Goal: Task Accomplishment & Management: Manage account settings

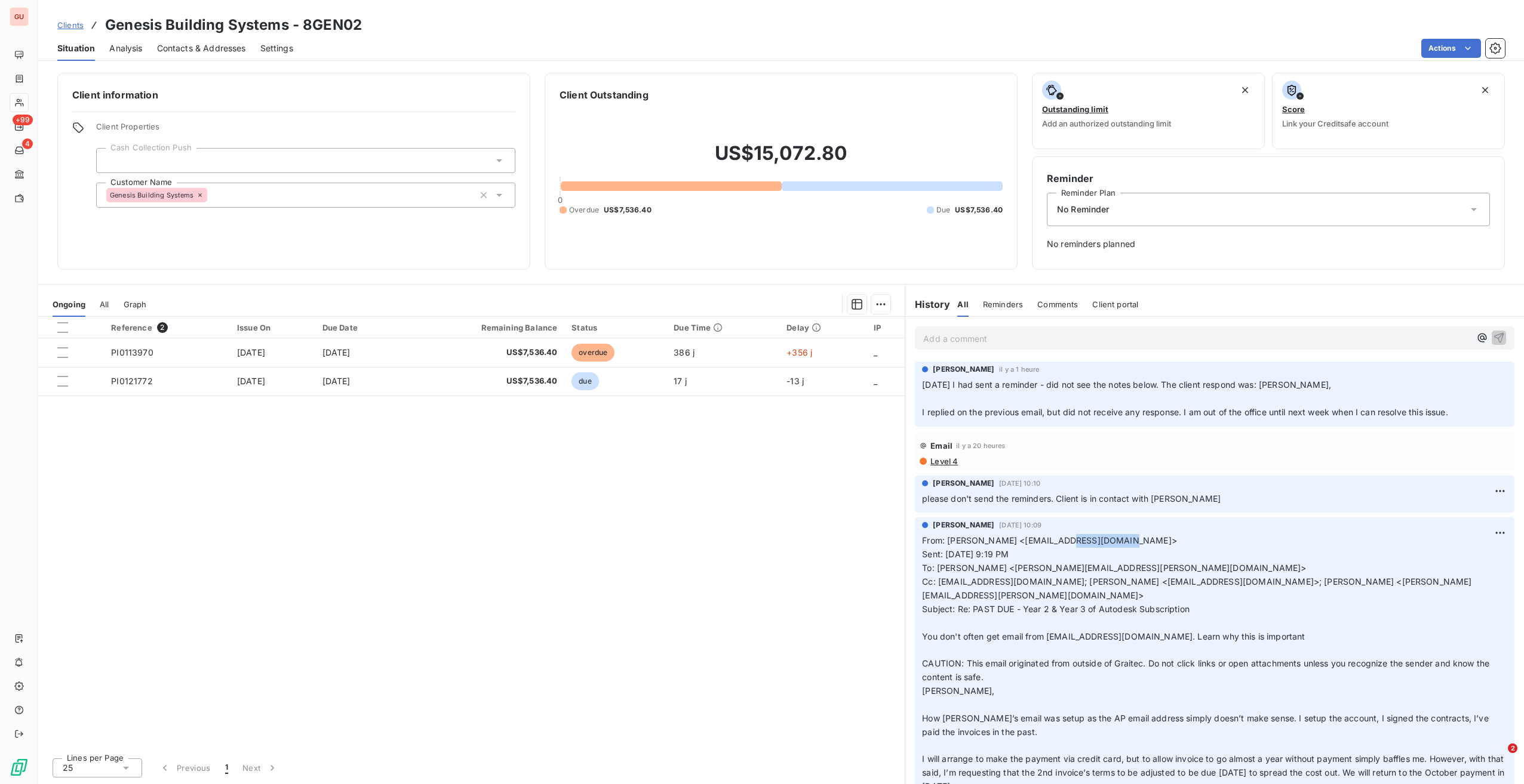
scroll to position [32, 0]
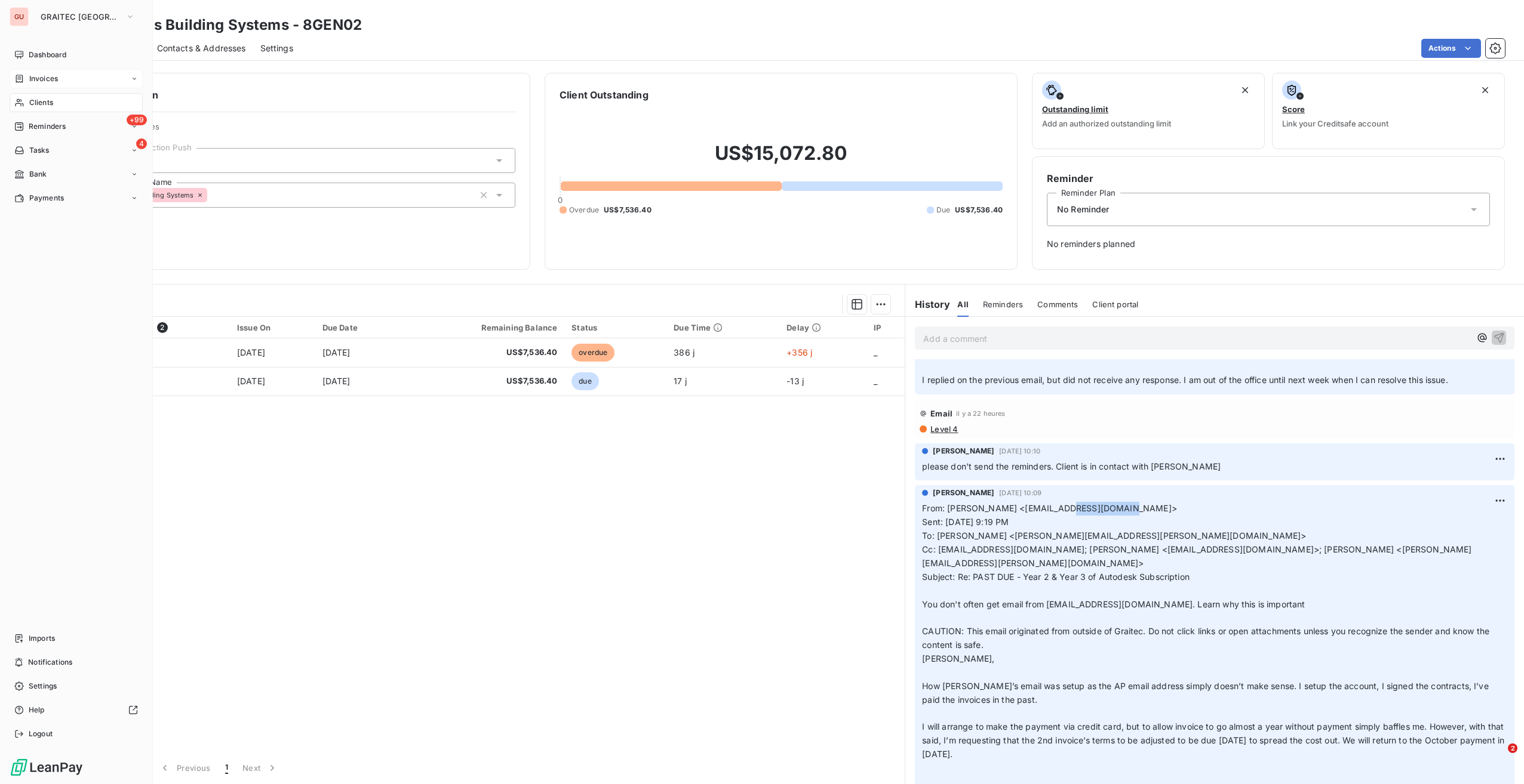
click at [29, 75] on span "Invoices" at bounding box center [43, 79] width 29 height 11
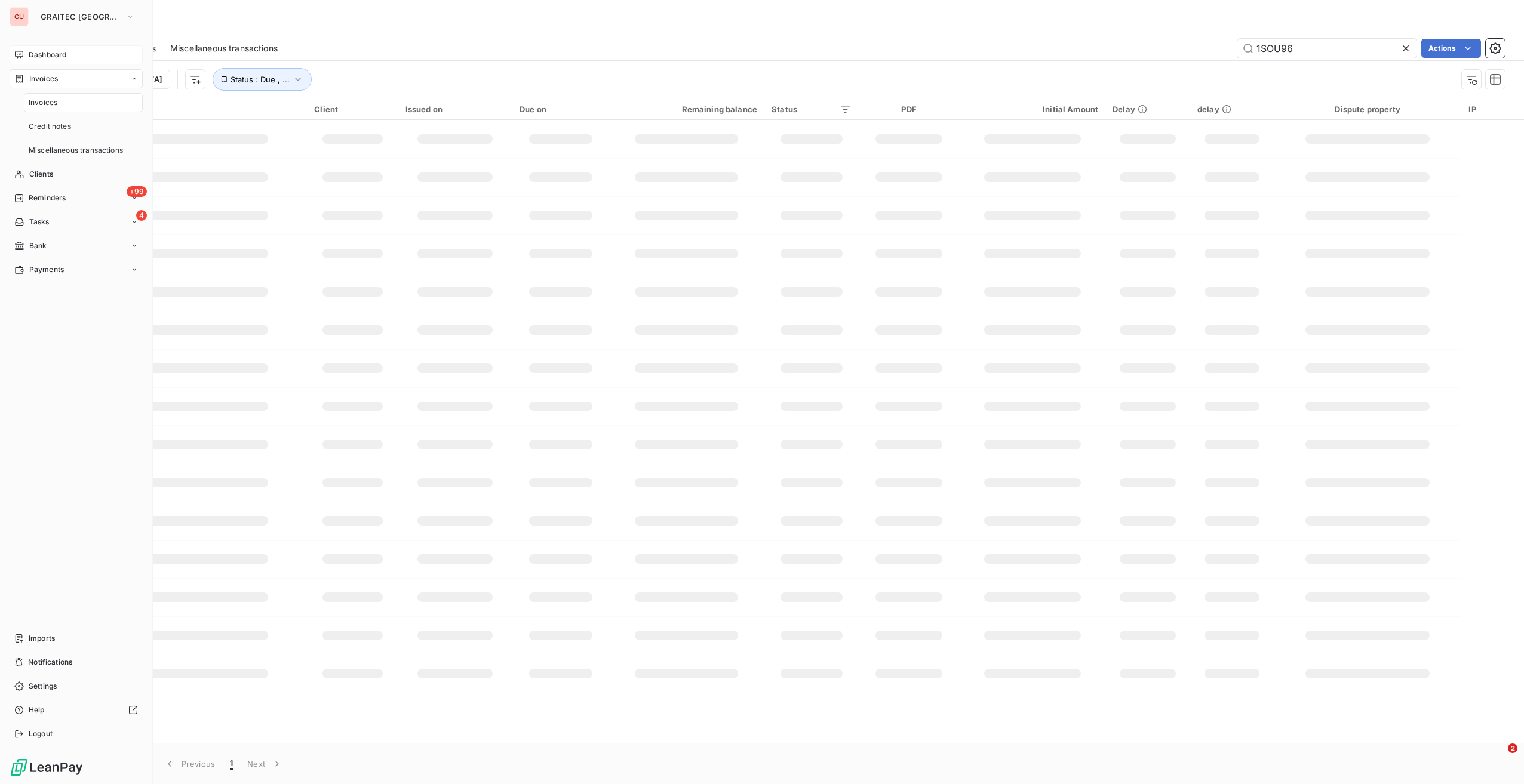
click at [59, 52] on span "Dashboard" at bounding box center [47, 55] width 38 height 11
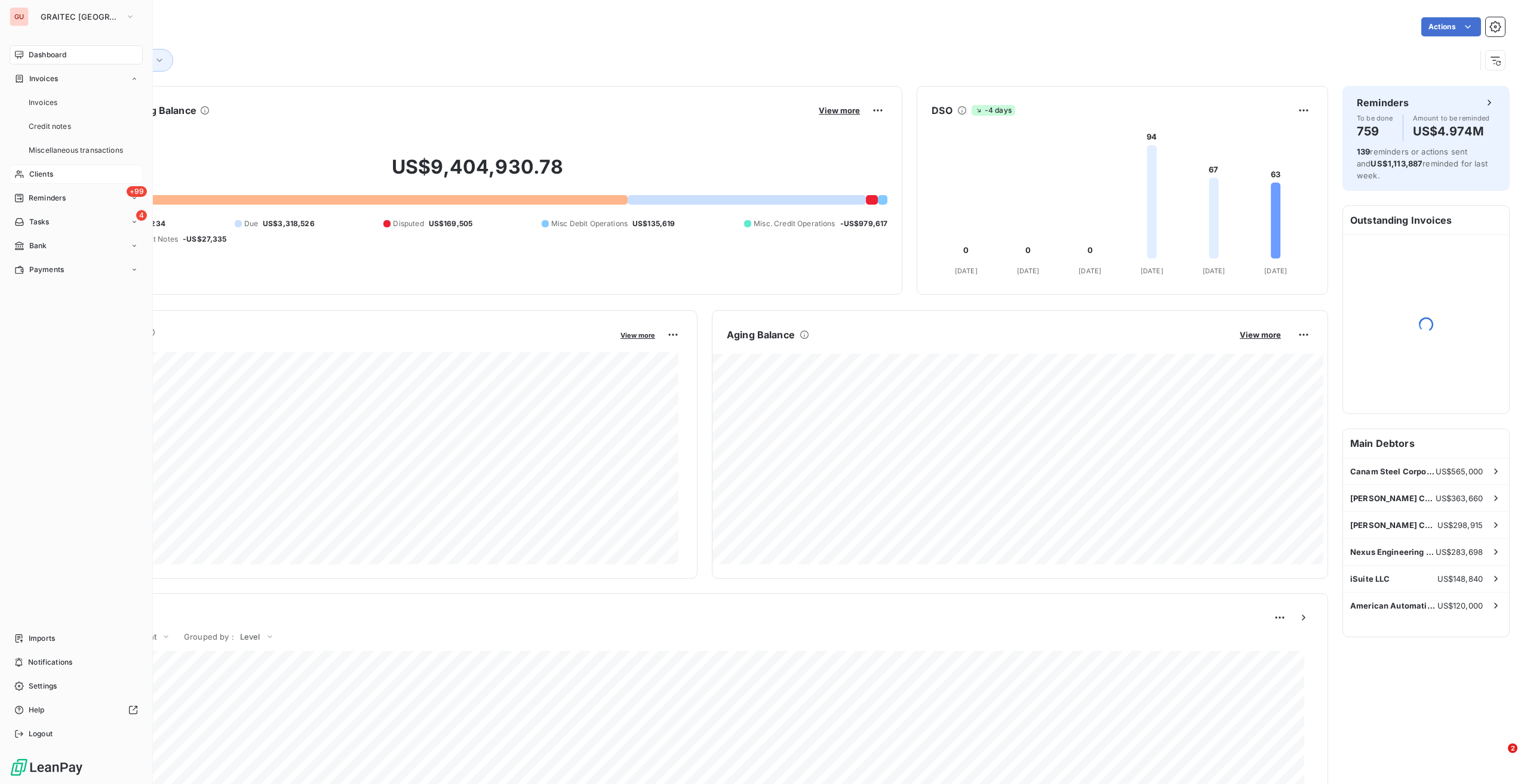
click at [52, 173] on span "Clients" at bounding box center [41, 174] width 24 height 11
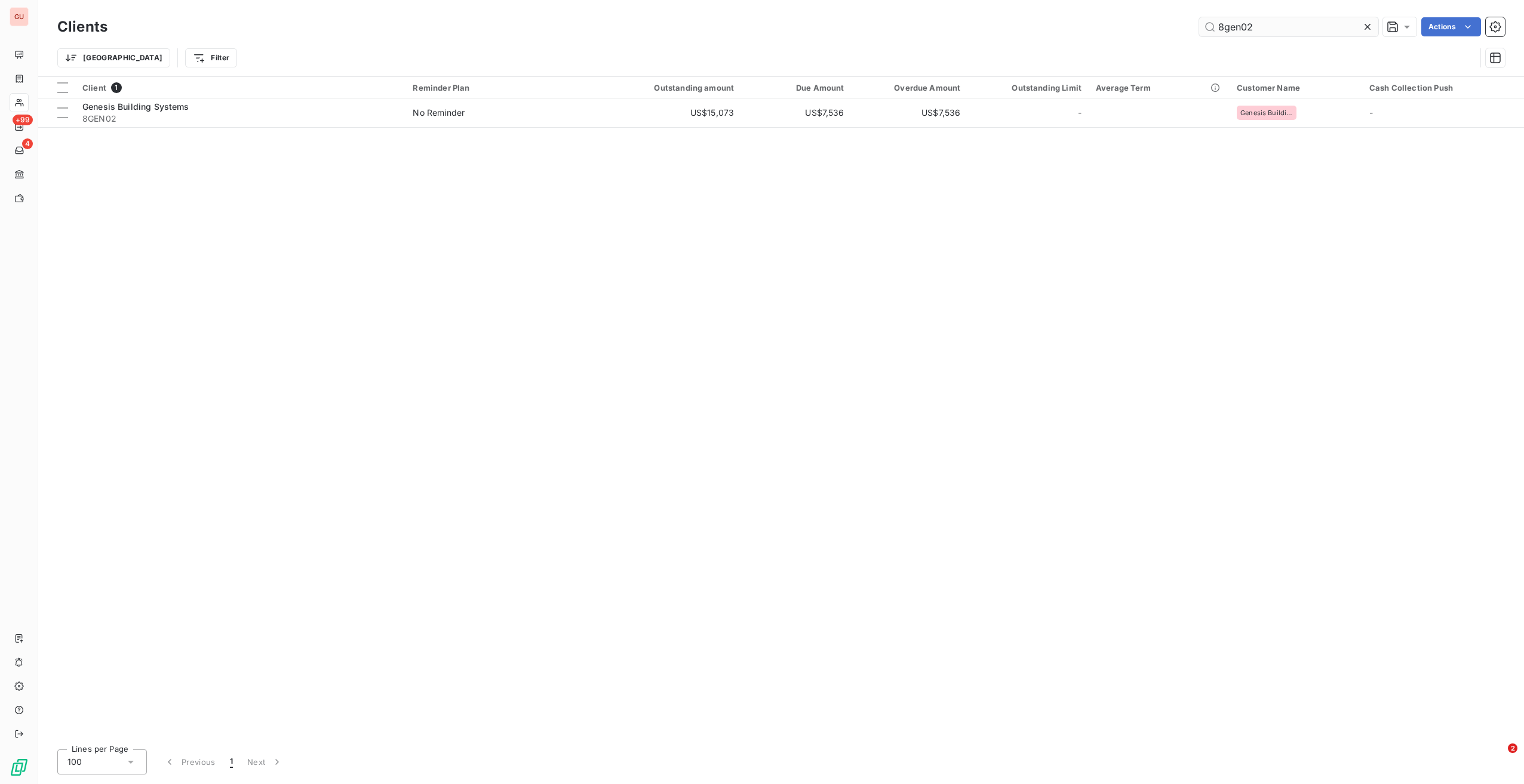
click at [1240, 28] on input "8gen02" at bounding box center [1288, 26] width 179 height 19
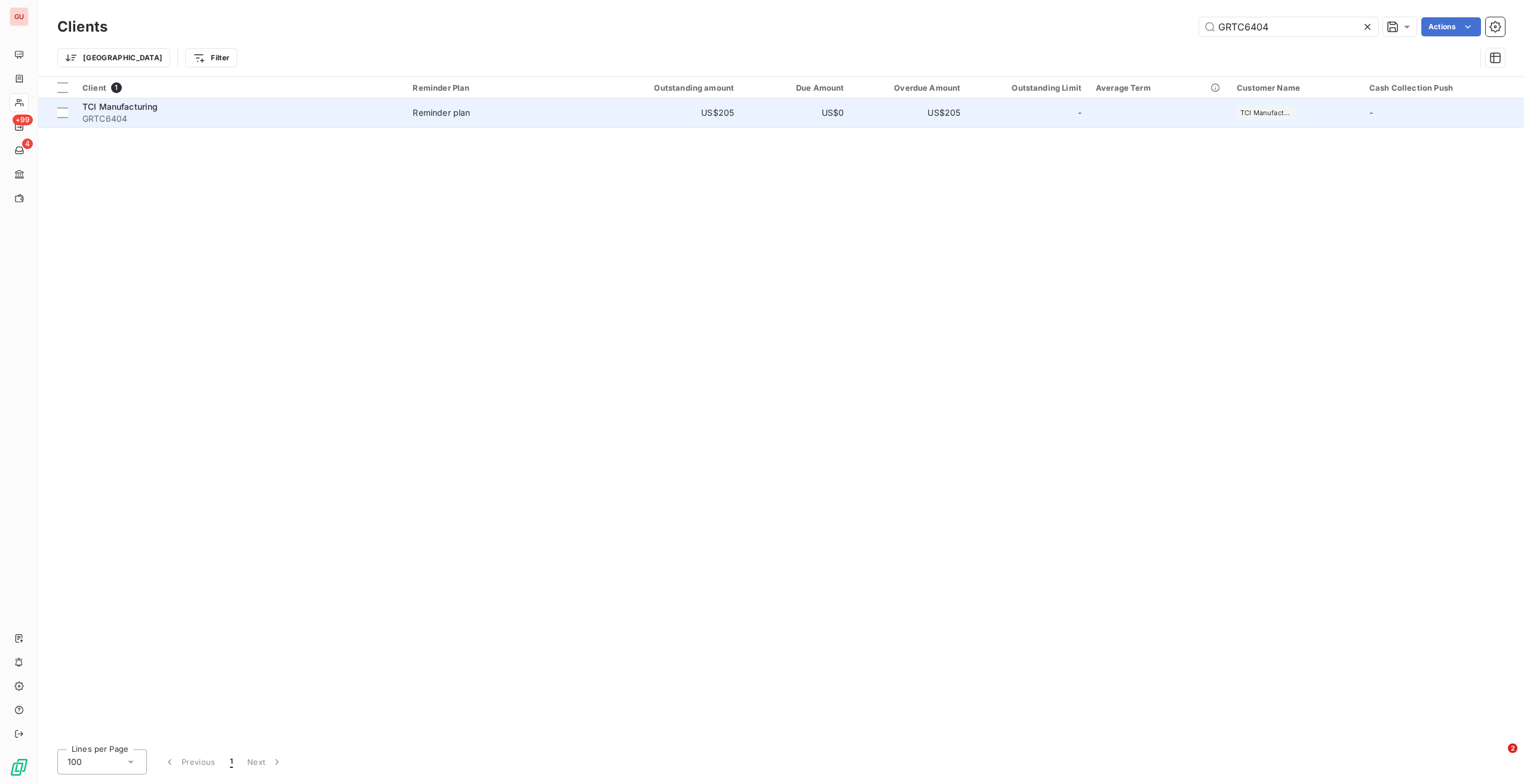
type input "GRTC6404"
click at [153, 108] on span "TCI Manufacturing" at bounding box center [120, 106] width 76 height 10
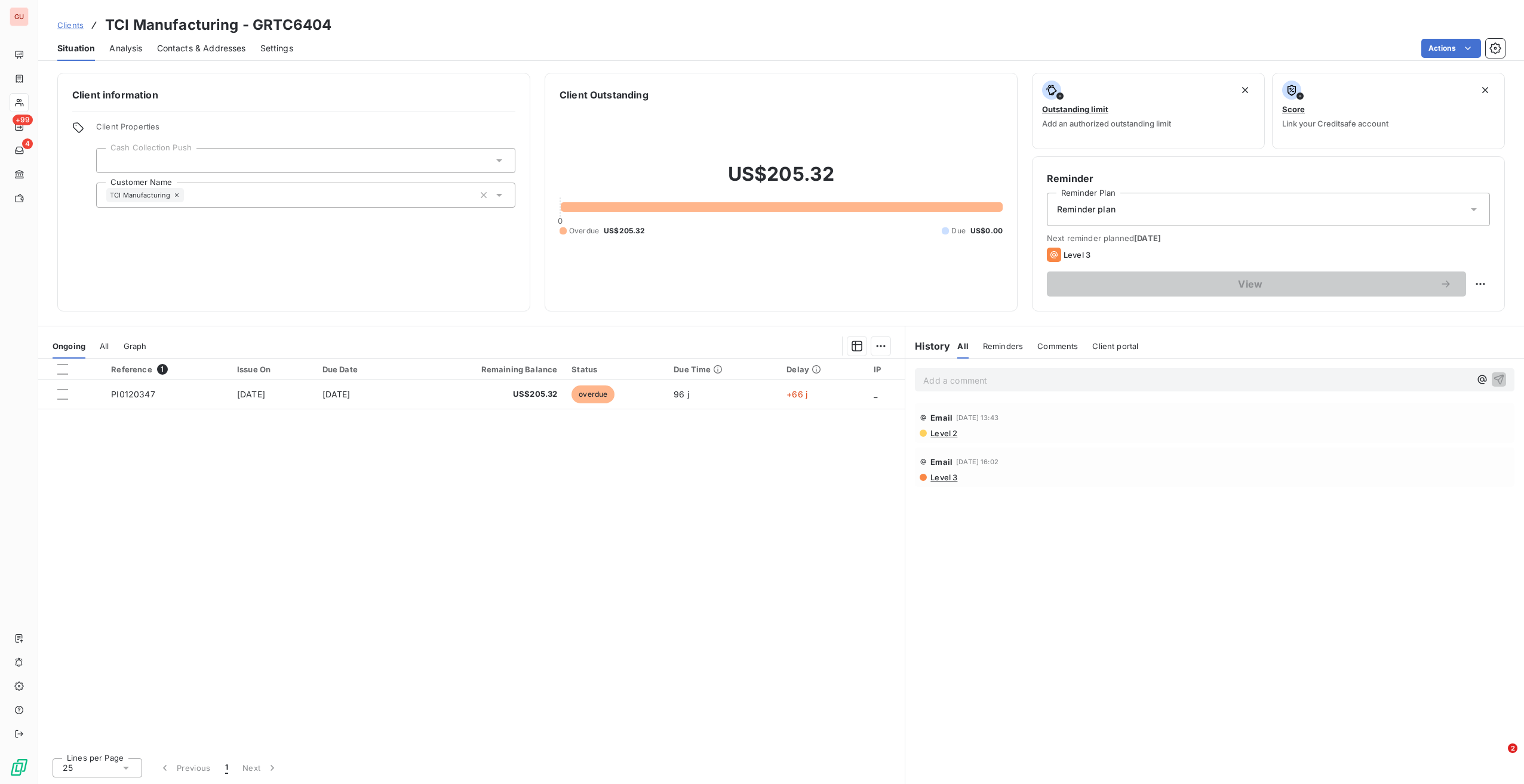
click at [1105, 206] on span "Reminder plan" at bounding box center [1086, 209] width 59 height 12
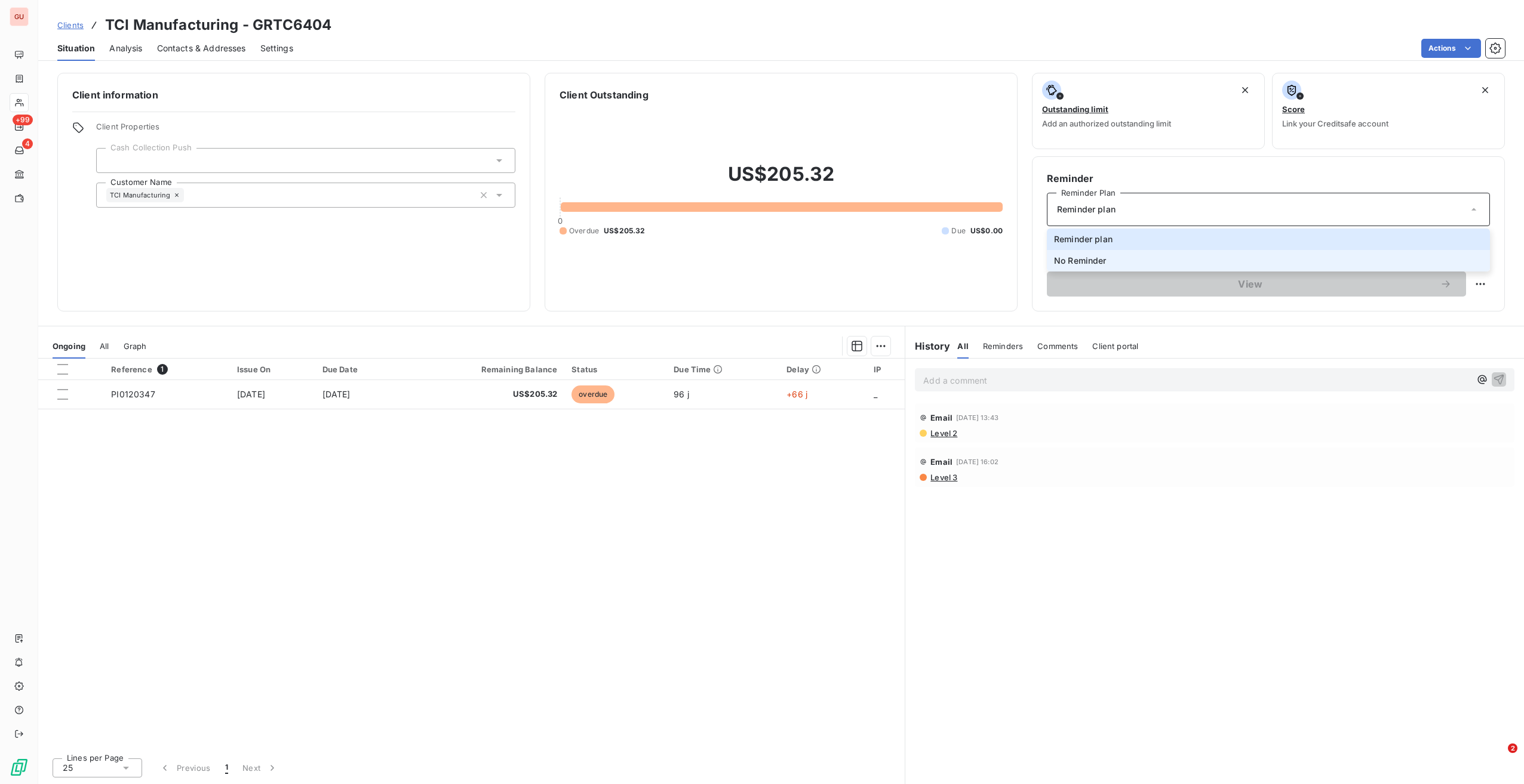
click at [1090, 261] on span "No Reminder" at bounding box center [1080, 260] width 52 height 12
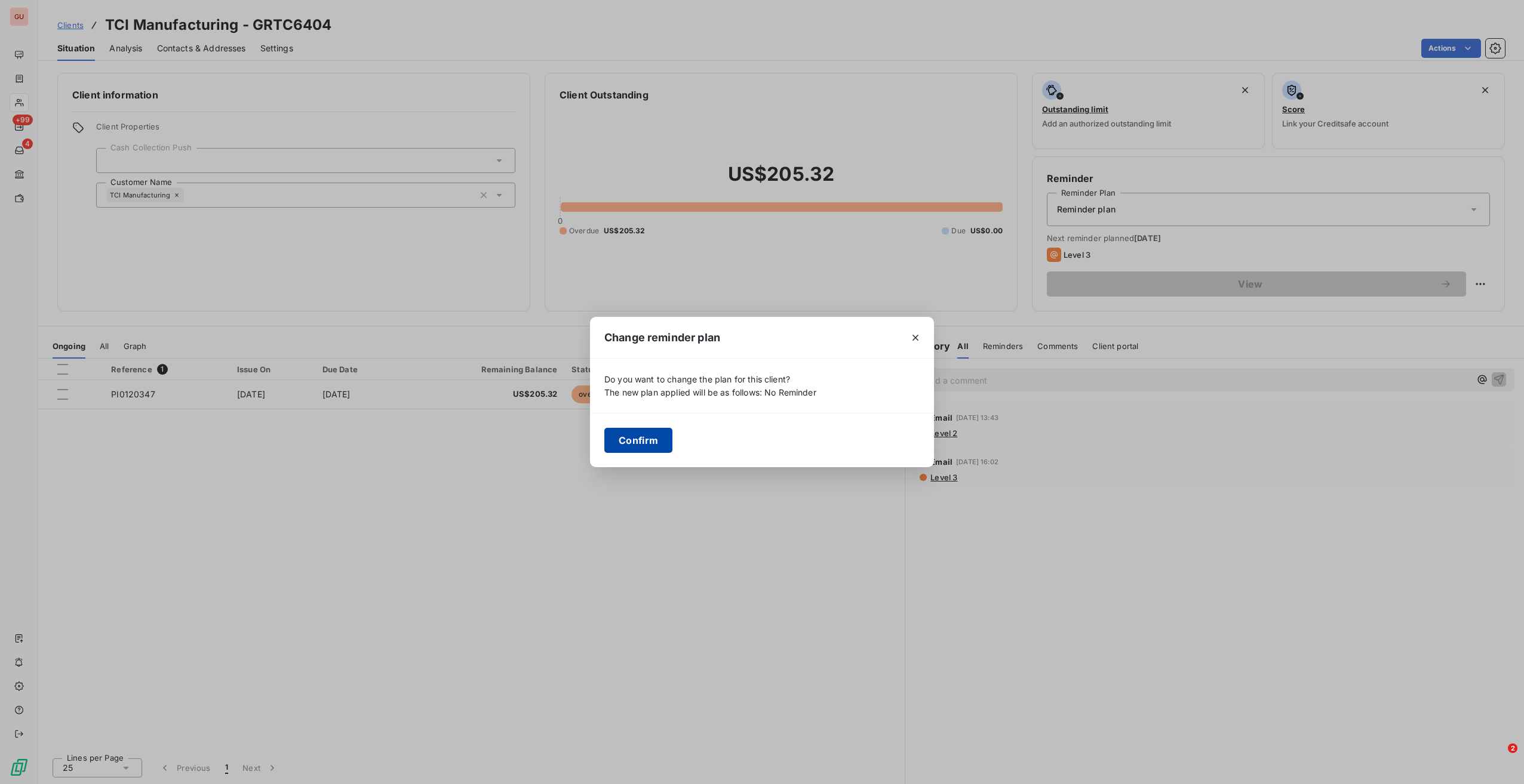
click at [652, 440] on button "Confirm" at bounding box center [638, 441] width 68 height 25
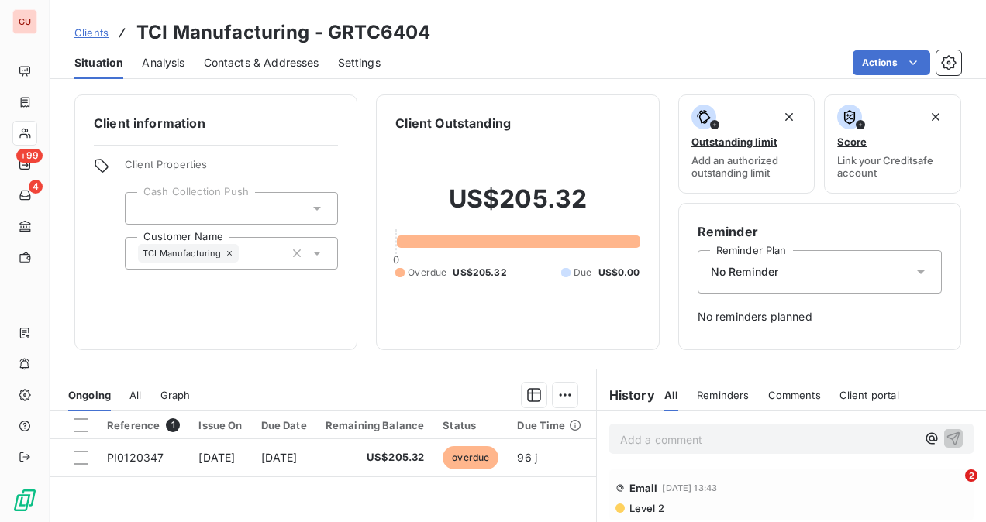
click at [670, 442] on p "Add a comment ﻿" at bounding box center [768, 439] width 296 height 19
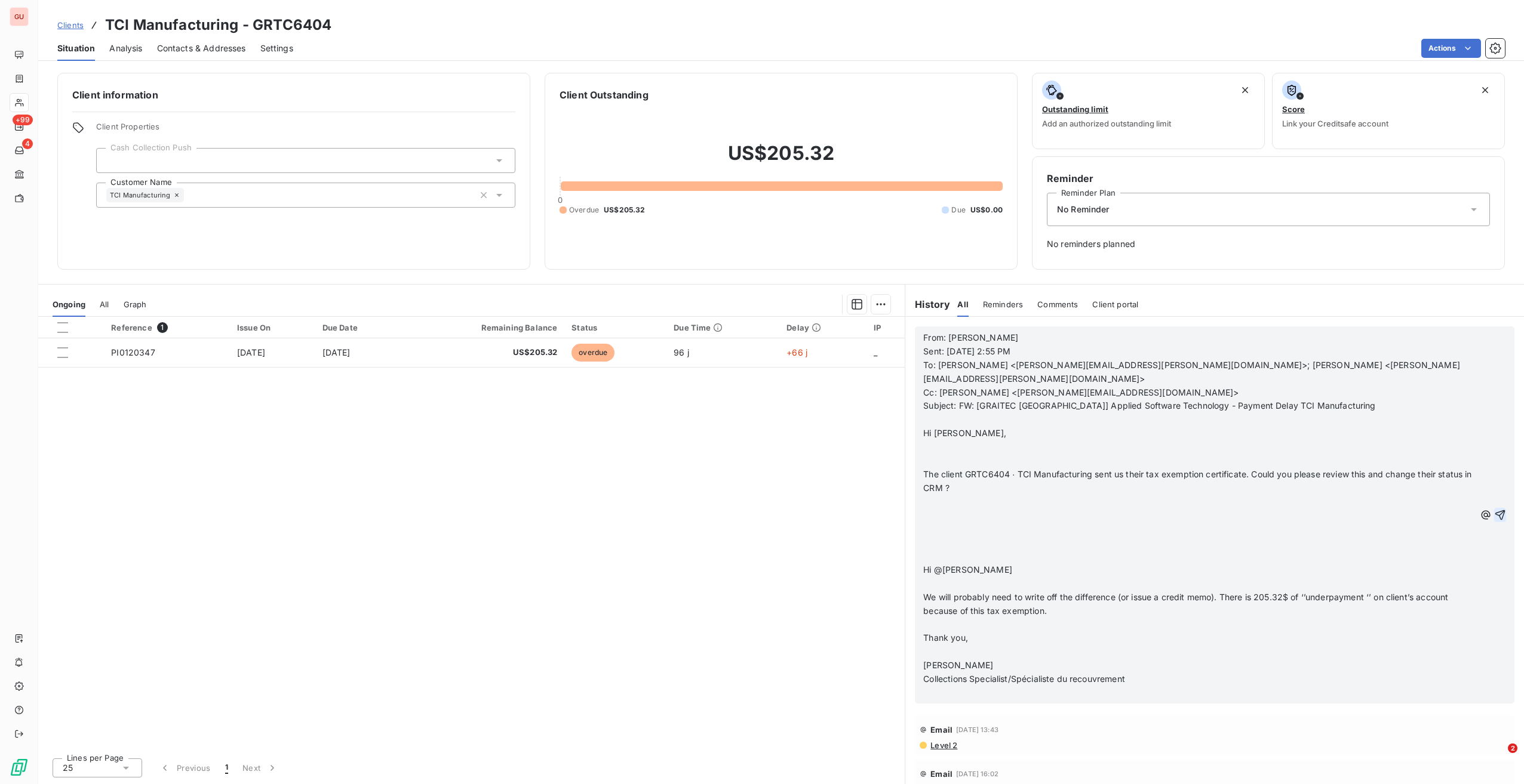
click at [1495, 510] on icon "button" at bounding box center [1499, 514] width 10 height 10
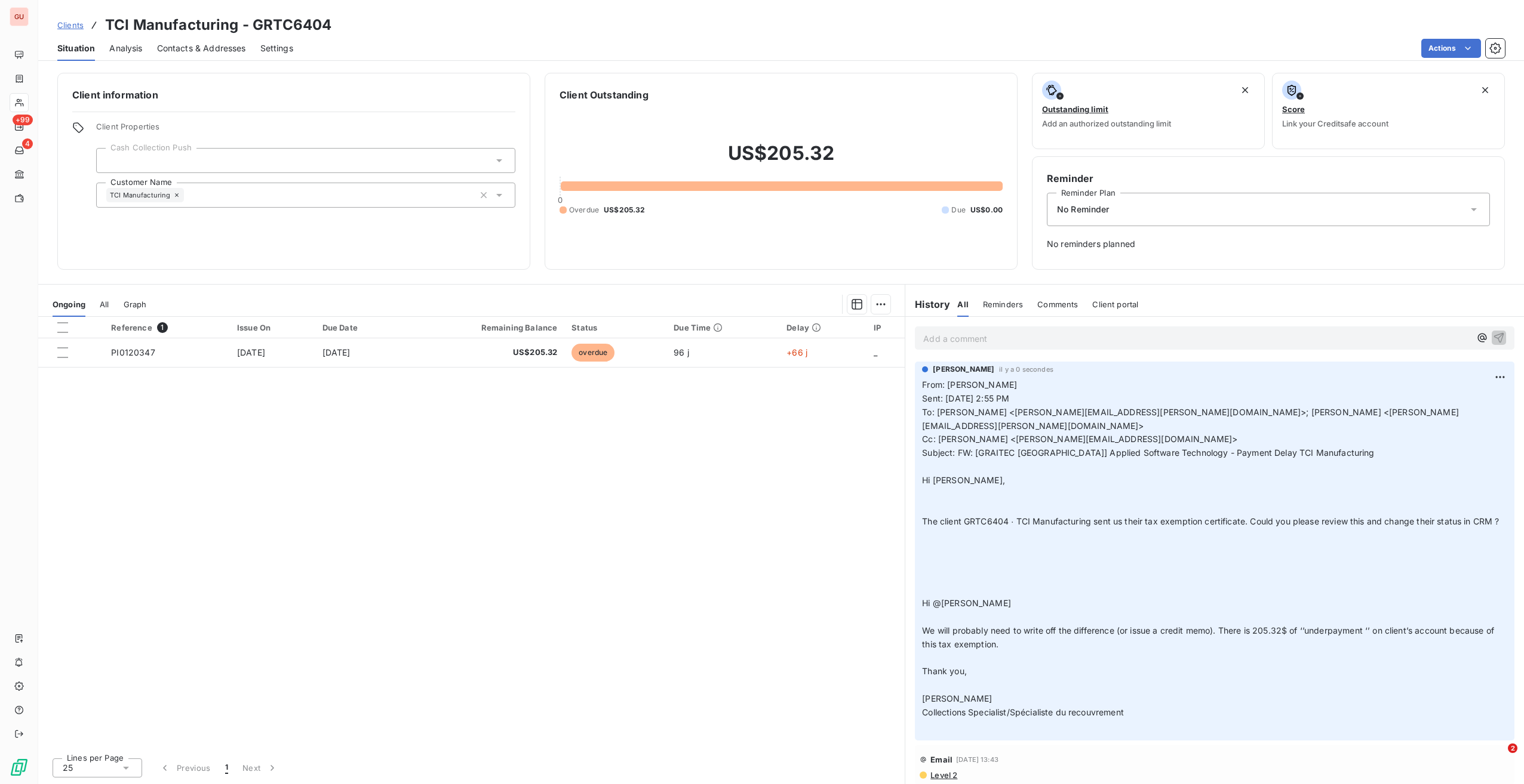
click at [977, 335] on p "Add a comment ﻿" at bounding box center [1197, 338] width 547 height 15
click at [1091, 334] on span "client was tax exempted. a credit memo sould be issued" at bounding box center [1036, 337] width 225 height 10
click at [1492, 338] on icon "button" at bounding box center [1498, 337] width 12 height 12
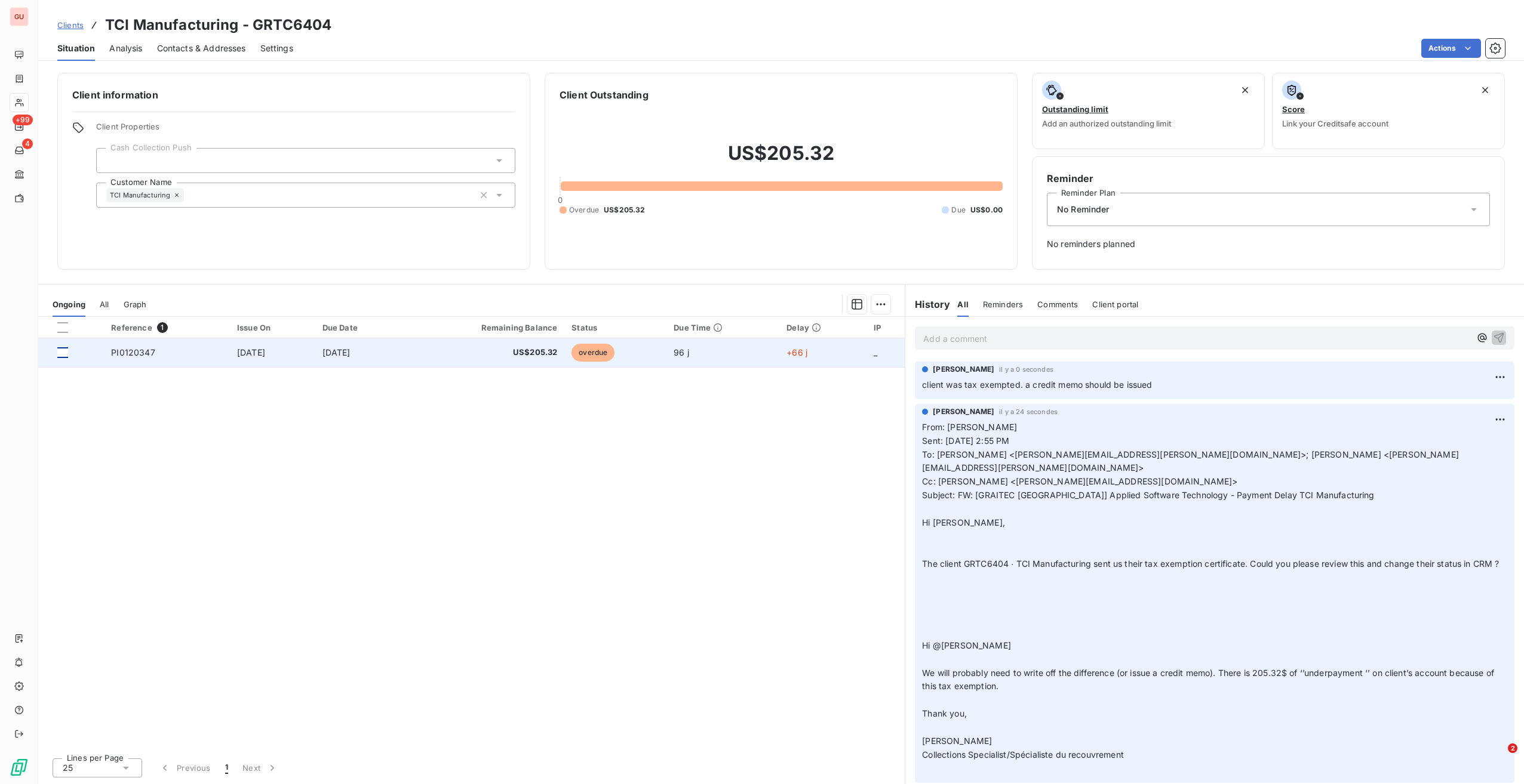
click at [59, 352] on div at bounding box center [62, 353] width 11 height 11
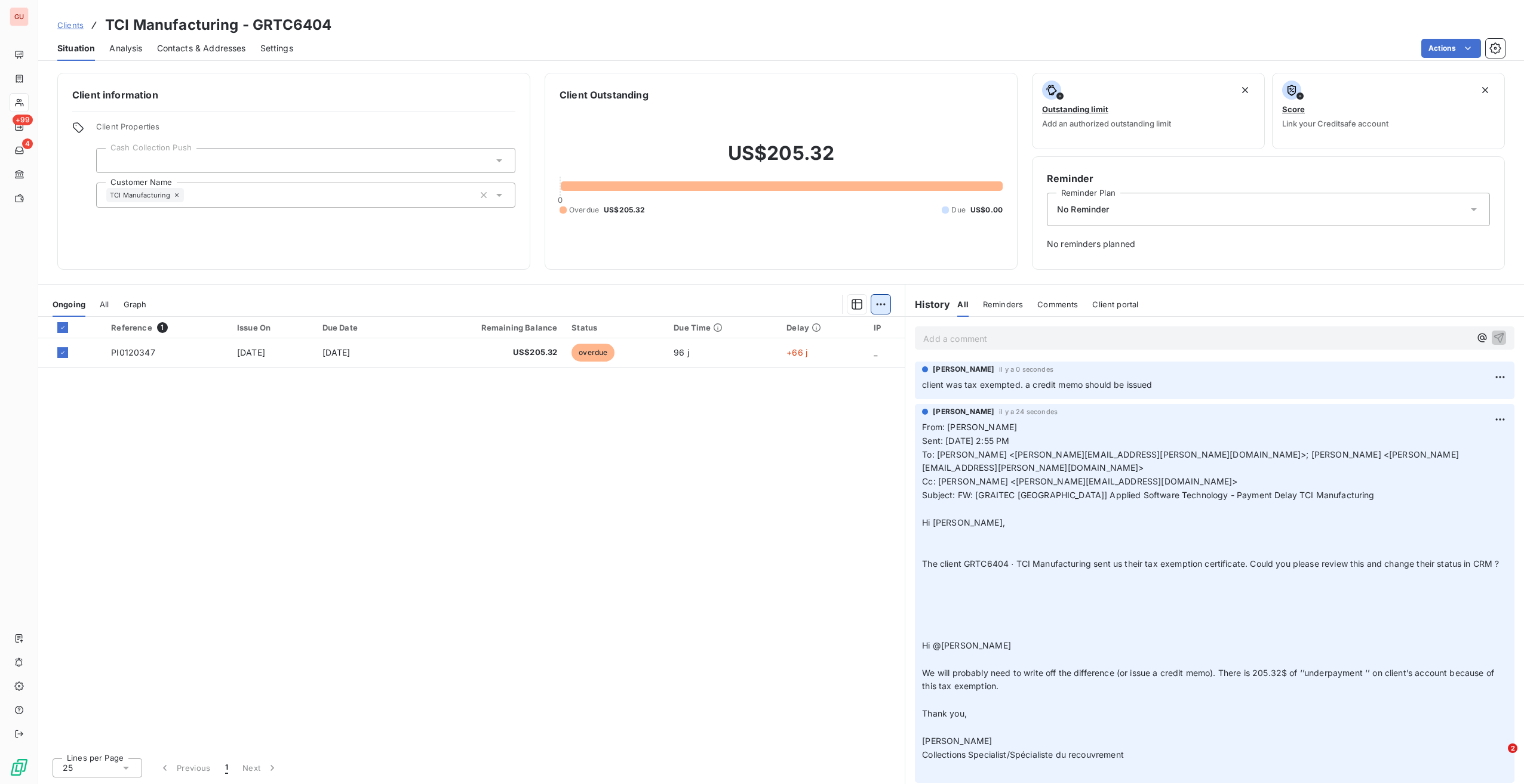
click at [877, 308] on html "GU +99 4 Clients TCI Manufacturing - GRTC6404 Situation Analysis Contacts & Add…" at bounding box center [762, 392] width 1524 height 784
click at [779, 326] on div "Start Dispute (1 invoice)" at bounding box center [796, 330] width 179 height 19
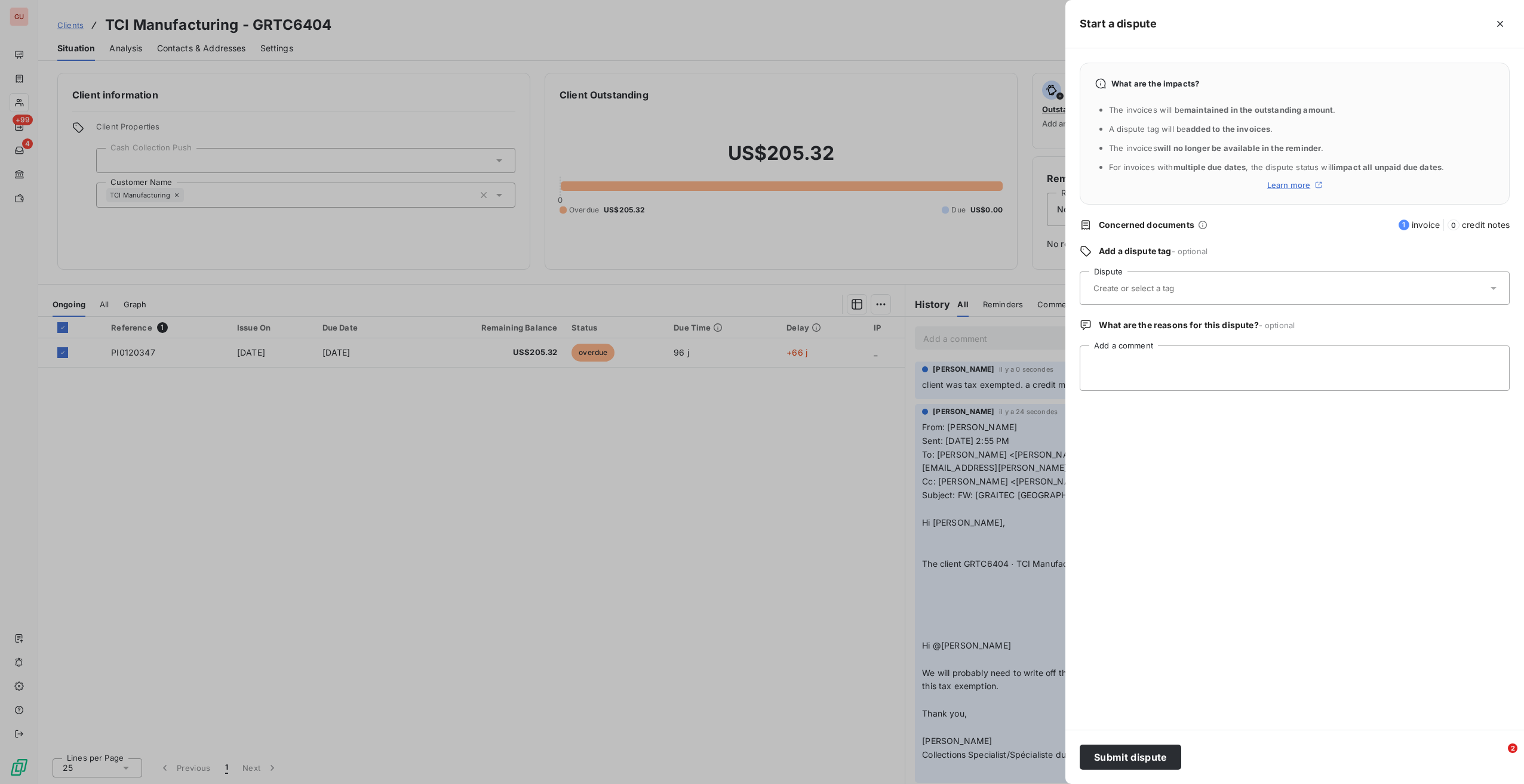
click at [1170, 282] on div at bounding box center [1288, 288] width 398 height 25
click at [1139, 360] on div "Collections" at bounding box center [1301, 353] width 397 height 19
click at [1138, 362] on textarea "Add a comment" at bounding box center [1294, 368] width 430 height 45
click at [1142, 364] on textarea "Add a comment" at bounding box center [1294, 368] width 430 height 45
click at [978, 386] on div at bounding box center [762, 392] width 1524 height 784
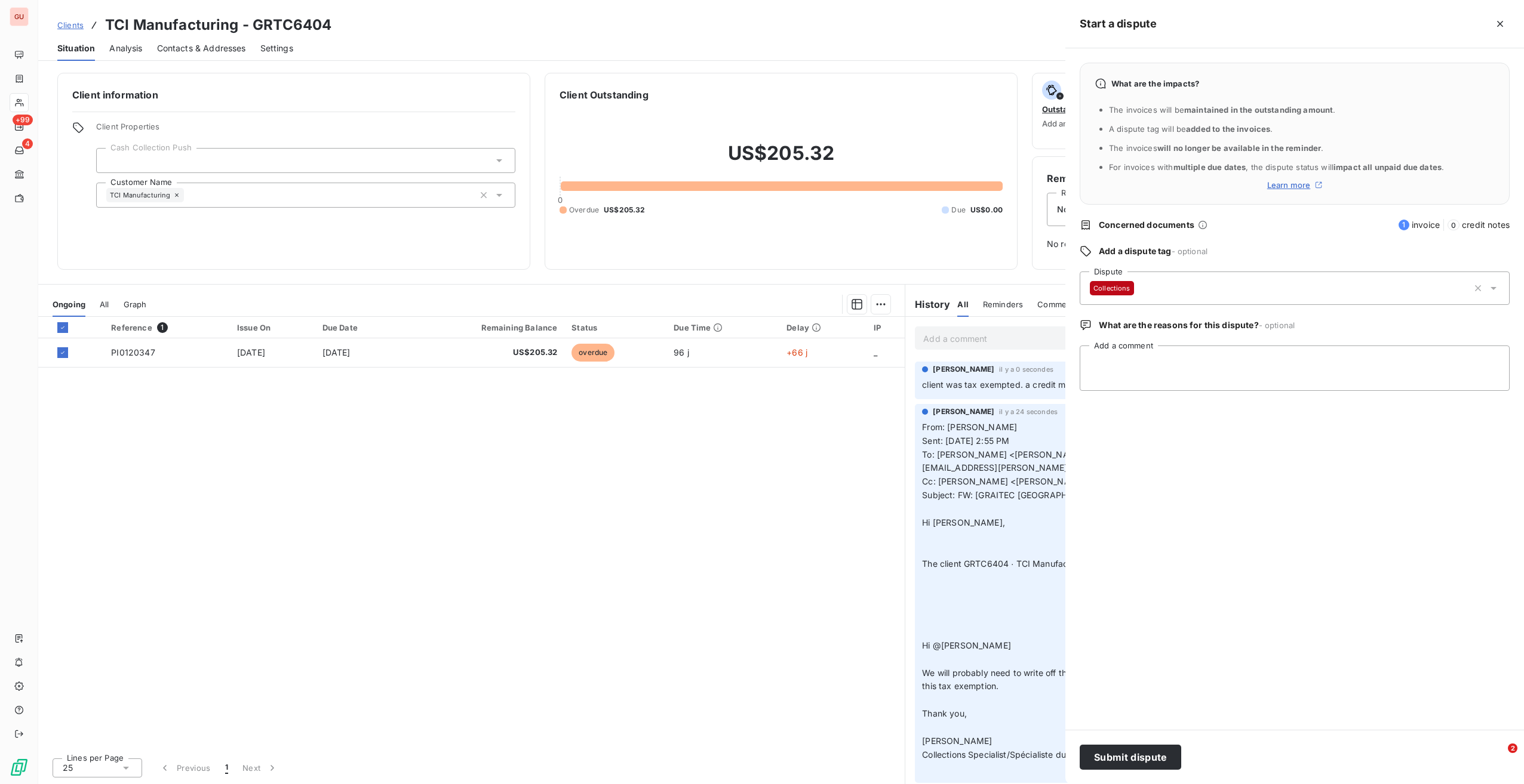
click at [978, 386] on div at bounding box center [762, 392] width 1524 height 784
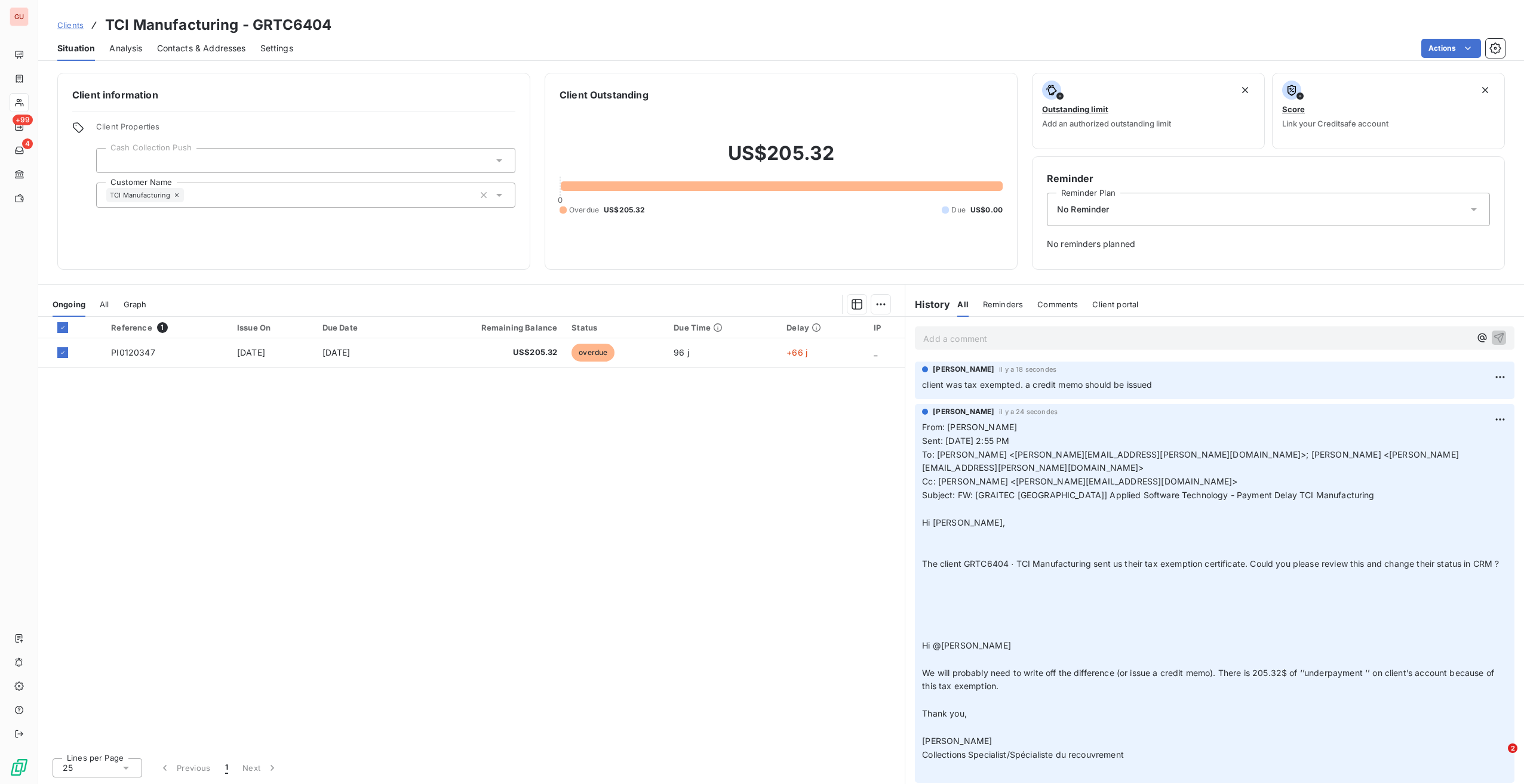
click at [1180, 208] on div "No Reminder" at bounding box center [1267, 209] width 443 height 33
click at [715, 497] on div "Reference 1 Issue On Due Date Remaining Balance Status Due Time Delay IP PI0120…" at bounding box center [472, 532] width 866 height 431
click at [882, 307] on html "GU +99 4 Clients TCI Manufacturing - GRTC6404 Situation Analysis Contacts & Add…" at bounding box center [762, 392] width 1524 height 784
click at [834, 335] on div "Start Dispute (1 invoice)" at bounding box center [796, 330] width 179 height 19
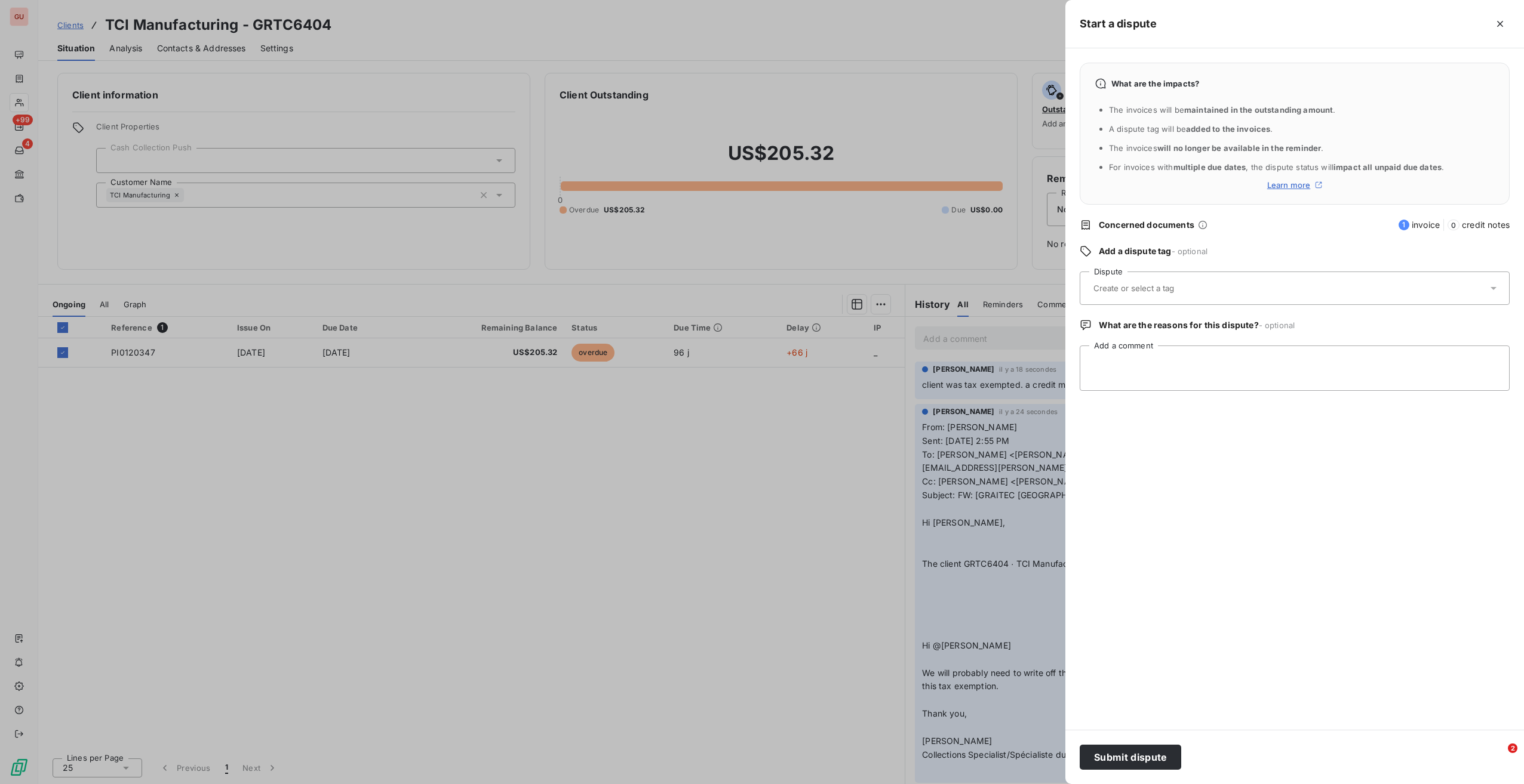
click at [1150, 283] on input "text" at bounding box center [1163, 288] width 142 height 11
click at [1139, 346] on div "Collections" at bounding box center [1125, 353] width 44 height 15
click at [1140, 353] on textarea "Add a comment" at bounding box center [1294, 368] width 430 height 45
type textarea "client was tax exempted and a credit memo should be issued"
click at [1159, 759] on button "Submit dispute" at bounding box center [1130, 757] width 102 height 25
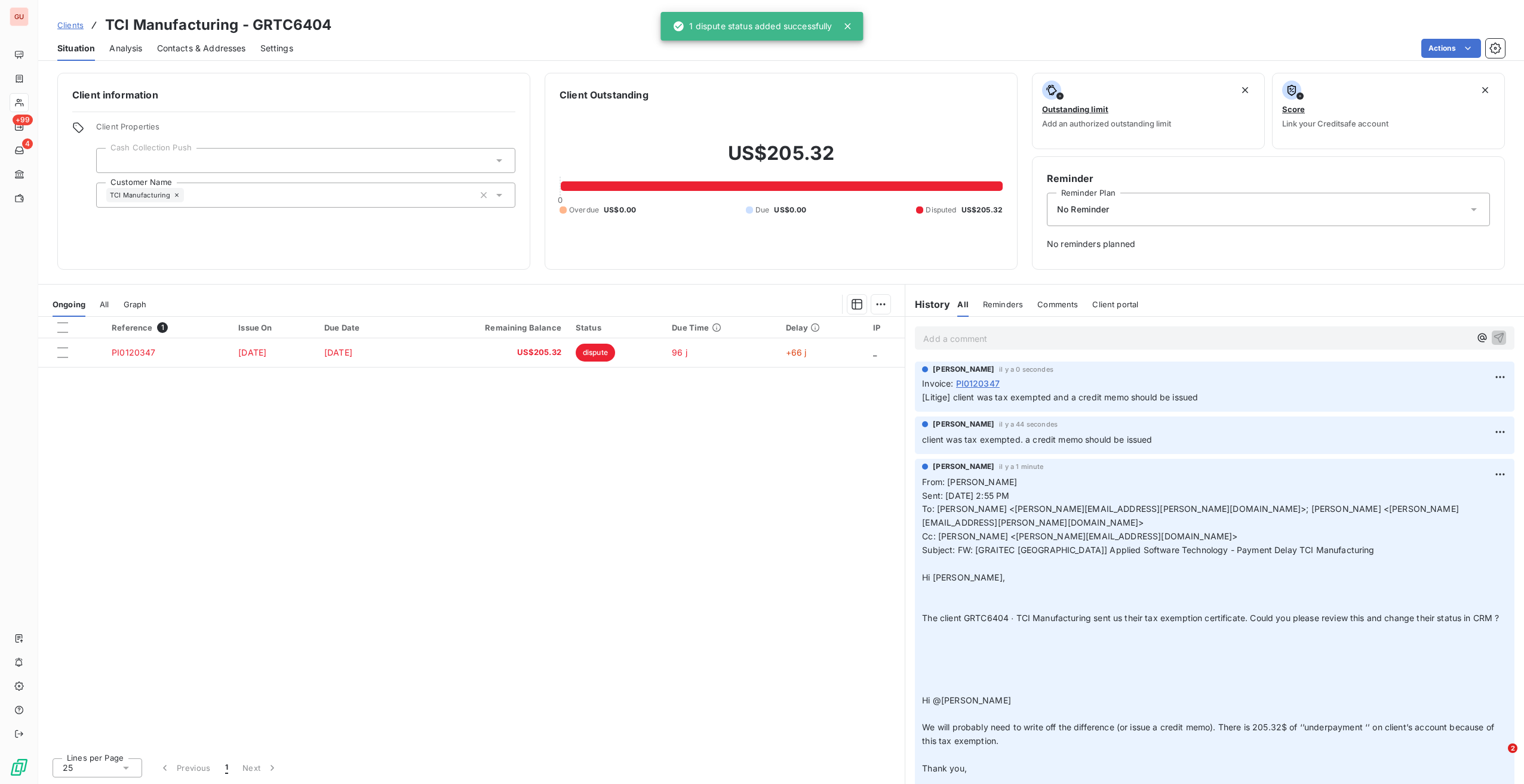
click at [796, 457] on div "Reference 1 Issue On Due Date Remaining Balance Status Due Time Delay IP PI0120…" at bounding box center [472, 532] width 866 height 431
